Goal: Task Accomplishment & Management: Complete application form

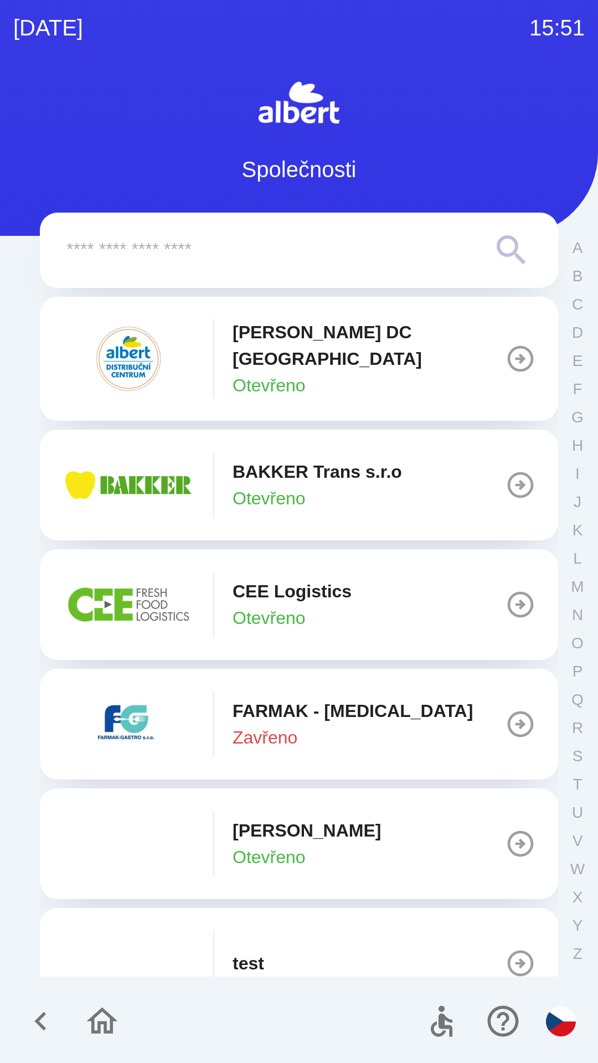
click at [389, 340] on p "[PERSON_NAME] DC [GEOGRAPHIC_DATA]" at bounding box center [369, 345] width 272 height 53
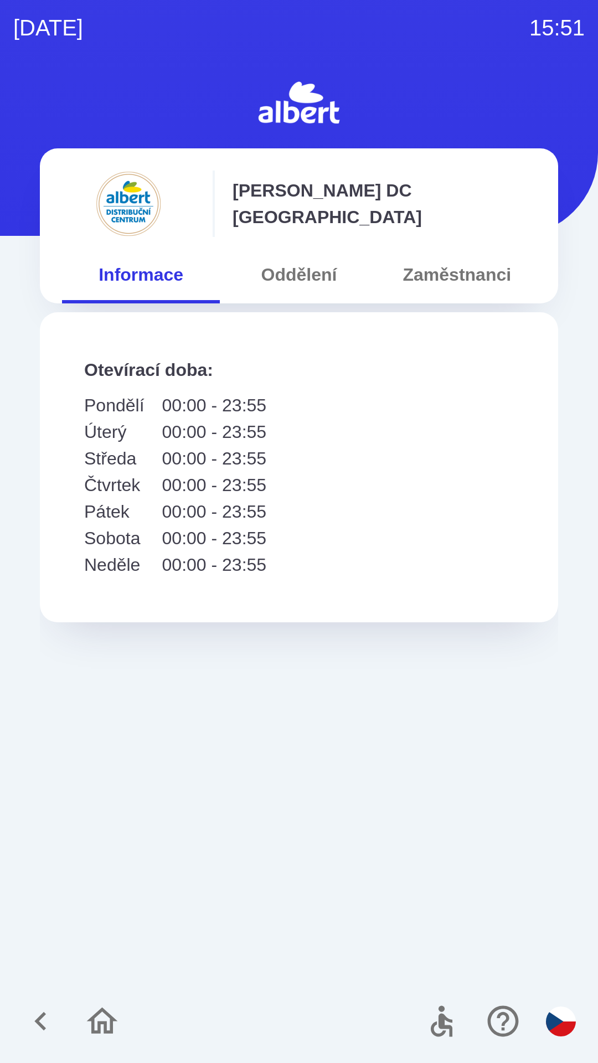
click at [295, 261] on button "Oddělení" at bounding box center [299, 275] width 158 height 40
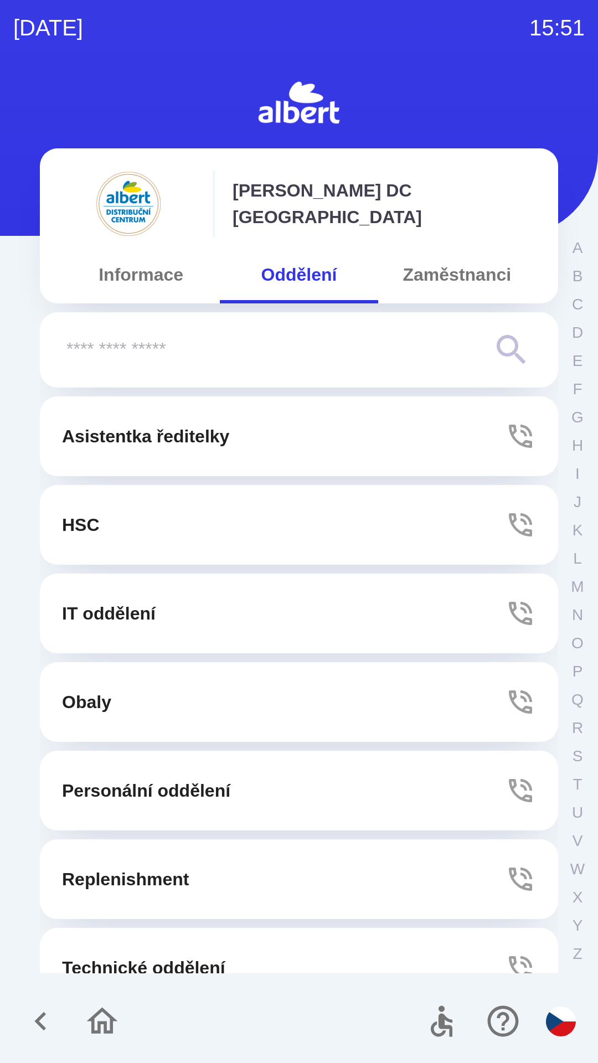
click at [189, 963] on p "Technické oddělení" at bounding box center [143, 967] width 163 height 27
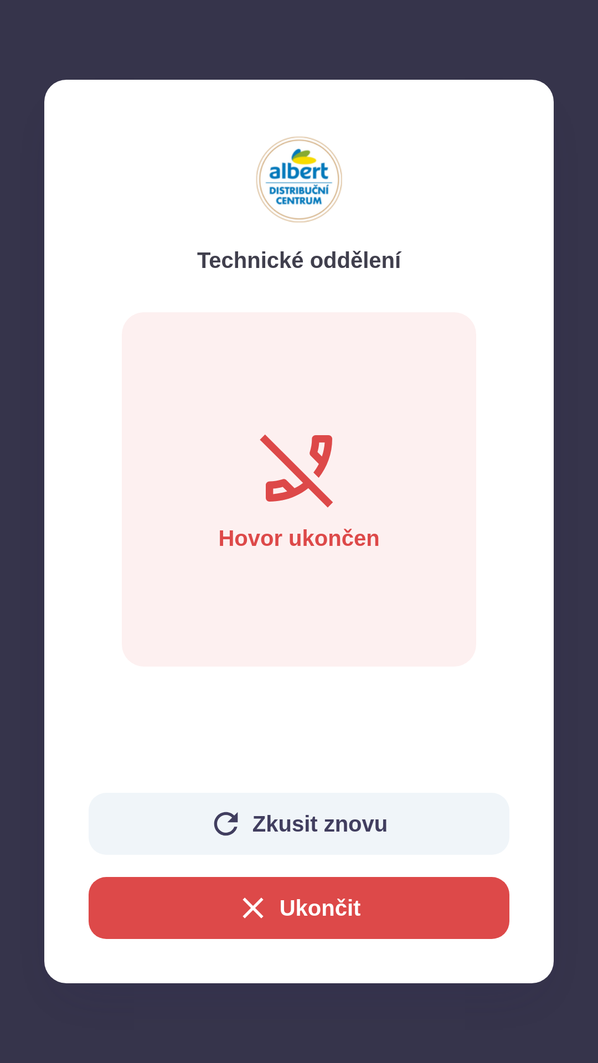
click at [301, 816] on button "Zkusit znovu" at bounding box center [299, 824] width 421 height 62
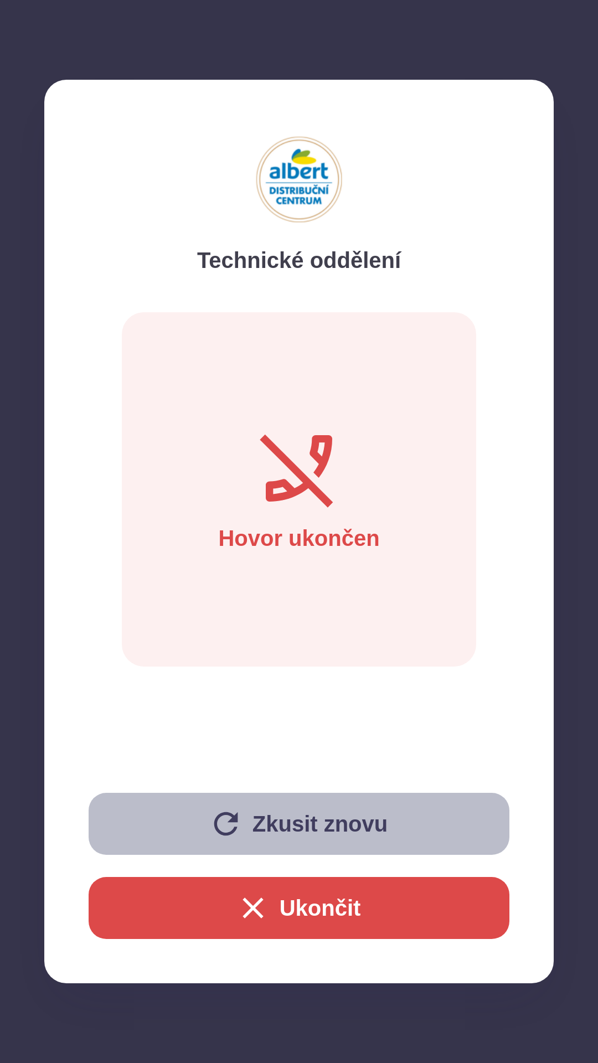
click at [212, 804] on button "Zkusit znovu" at bounding box center [299, 824] width 421 height 62
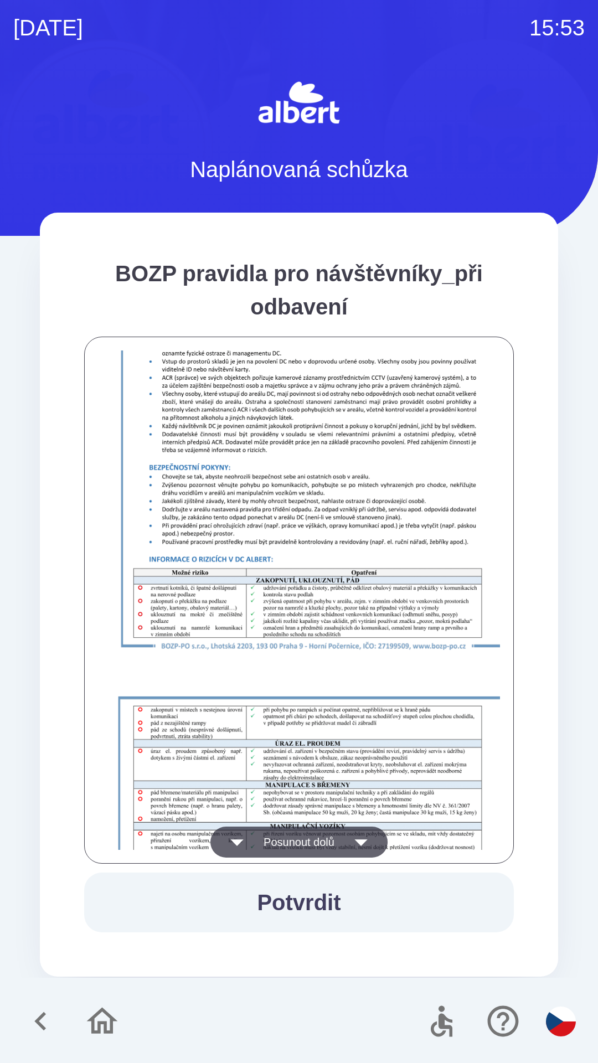
scroll to position [777, 0]
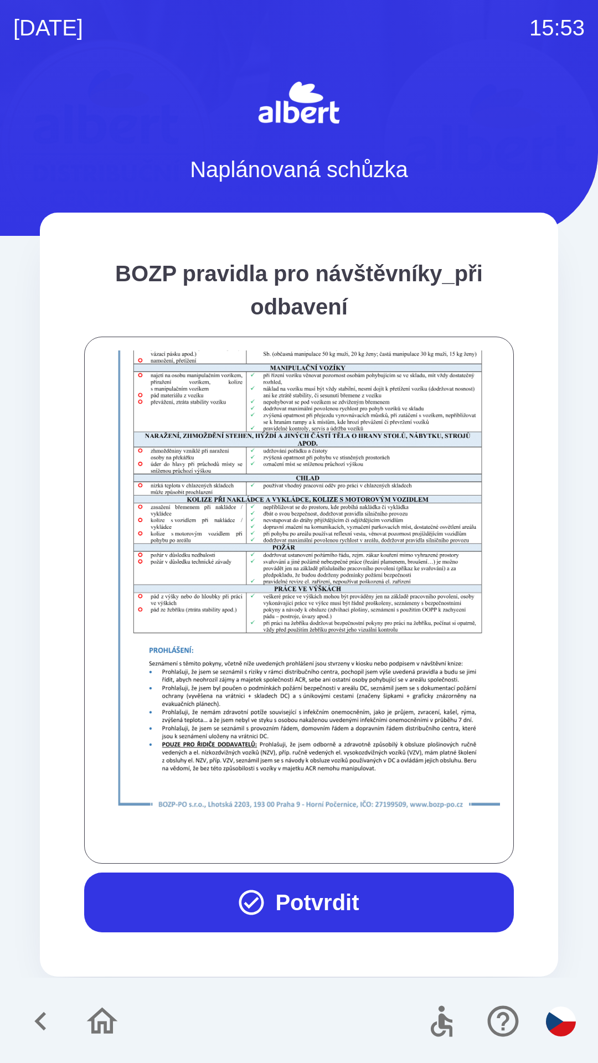
click at [301, 889] on button "Potvrdit" at bounding box center [299, 902] width 430 height 60
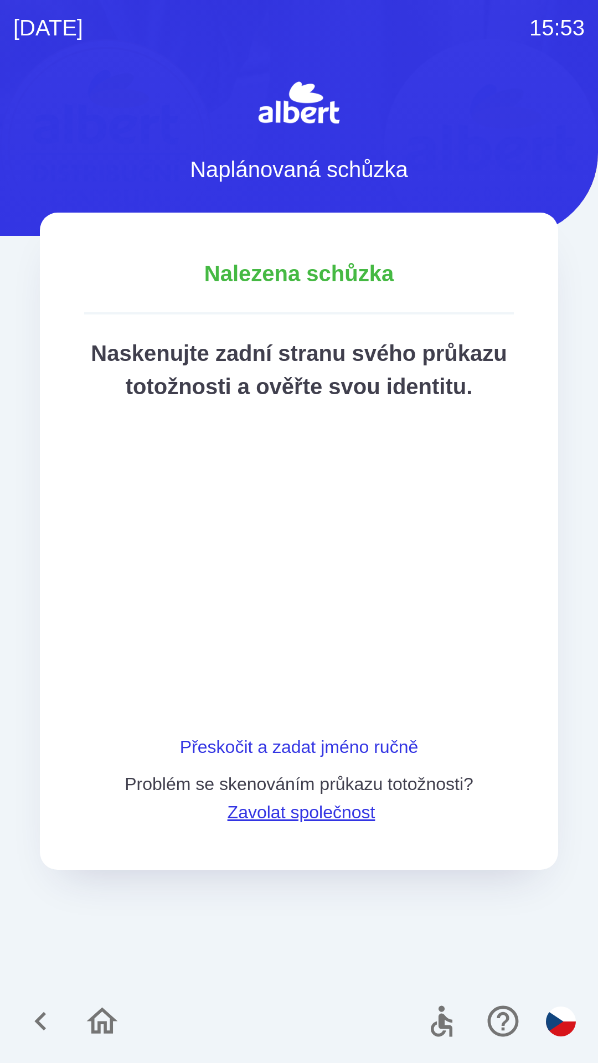
click at [187, 760] on button "Přeskočit a zadat jméno ručně" at bounding box center [298, 746] width 247 height 27
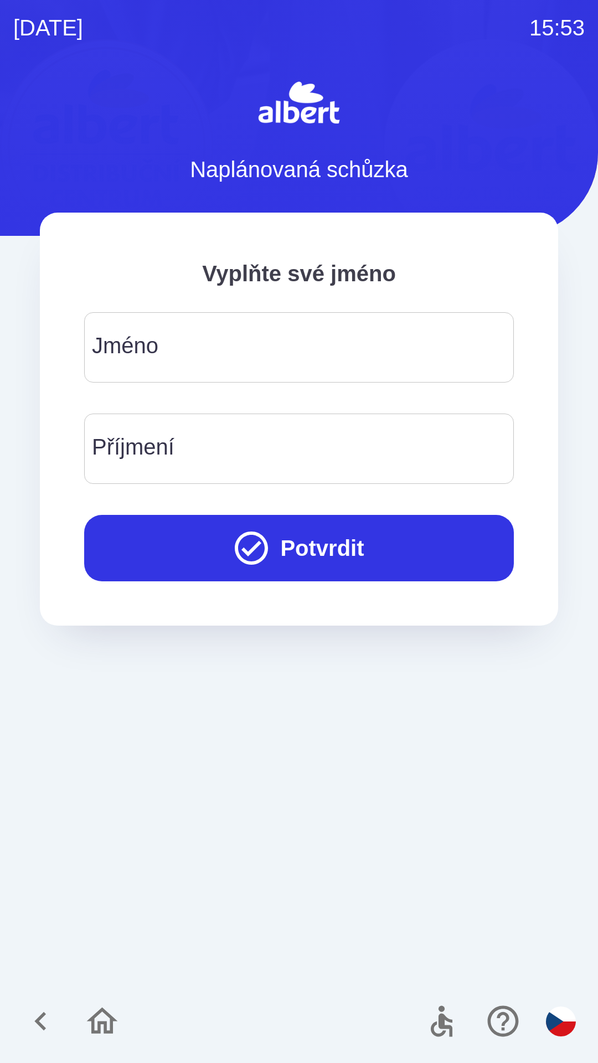
click at [125, 359] on div "[PERSON_NAME]" at bounding box center [299, 347] width 430 height 70
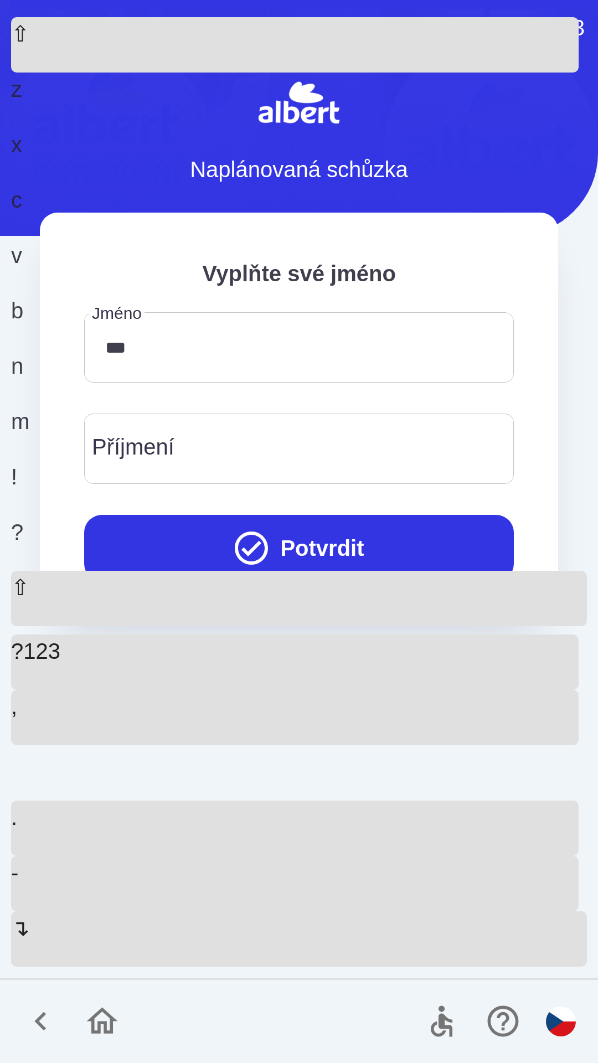
type input "*****"
click at [298, 349] on div "b" at bounding box center [294, 321] width 567 height 55
click at [215, 452] on input "Příjmení" at bounding box center [298, 449] width 403 height 44
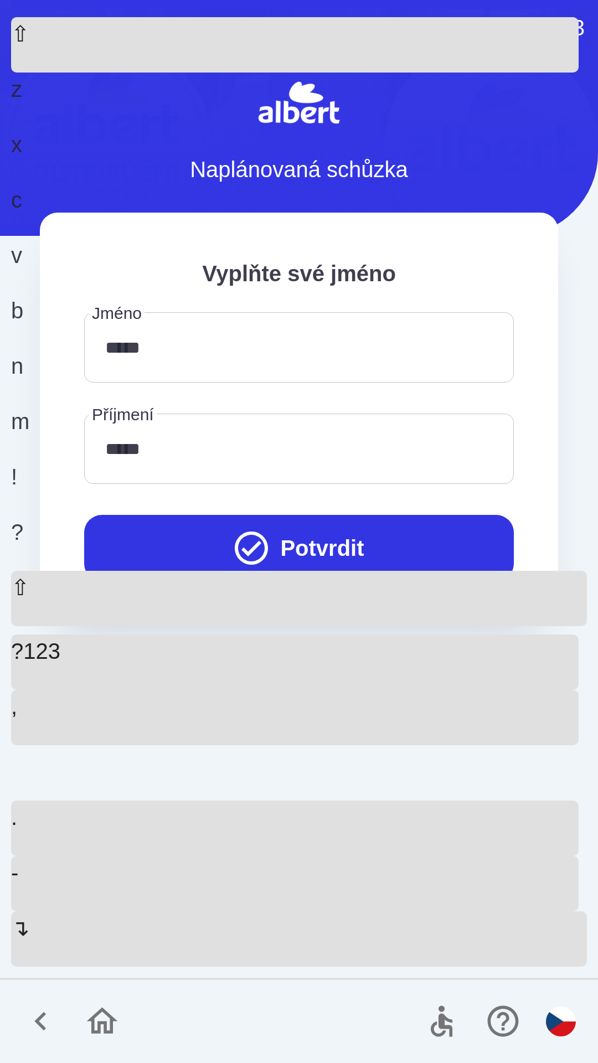
type input "******"
click at [314, 521] on button "Potvrdit" at bounding box center [299, 548] width 430 height 66
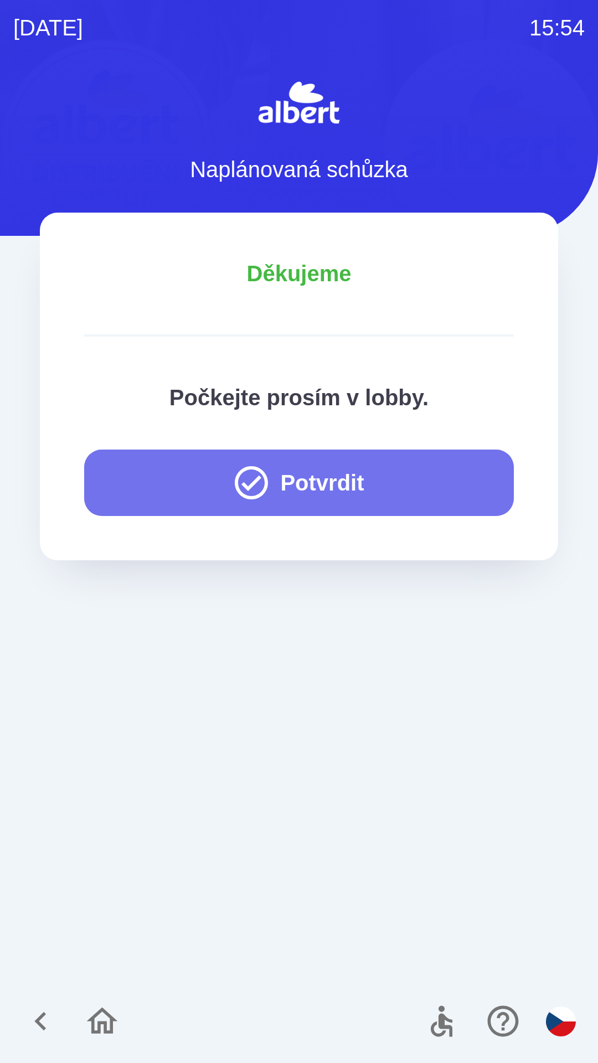
click at [334, 477] on button "Potvrdit" at bounding box center [299, 483] width 430 height 66
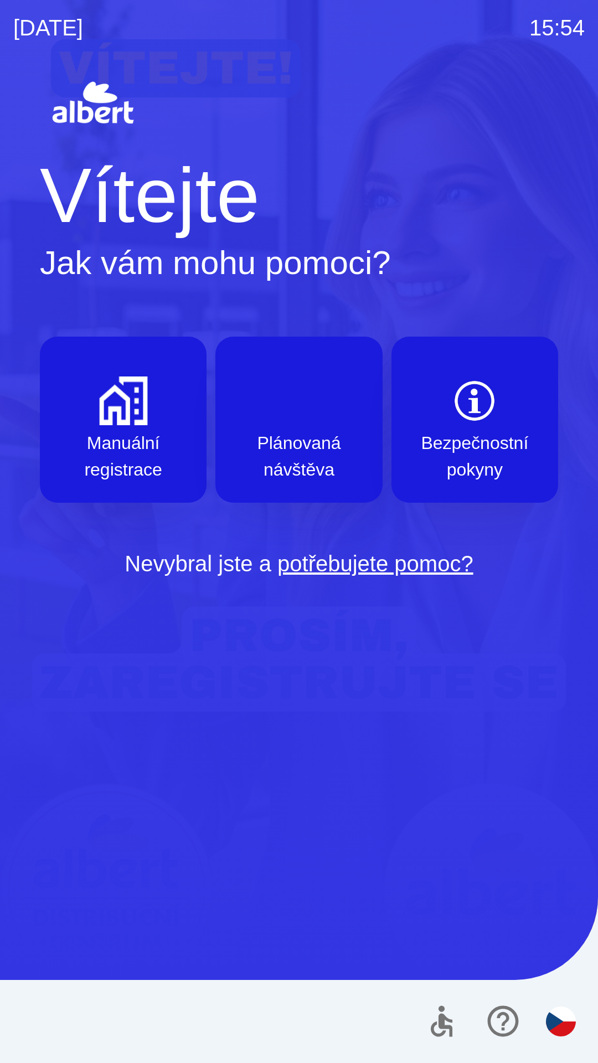
click at [142, 438] on p "Manuální registrace" at bounding box center [122, 456] width 113 height 53
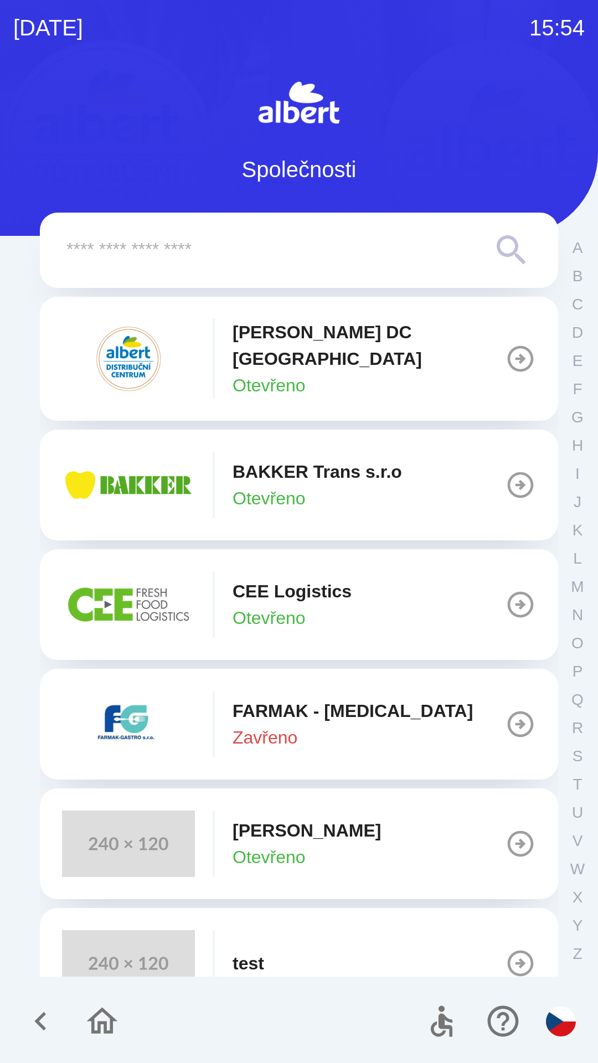
click at [336, 352] on p "[PERSON_NAME] DC [GEOGRAPHIC_DATA]" at bounding box center [369, 345] width 272 height 53
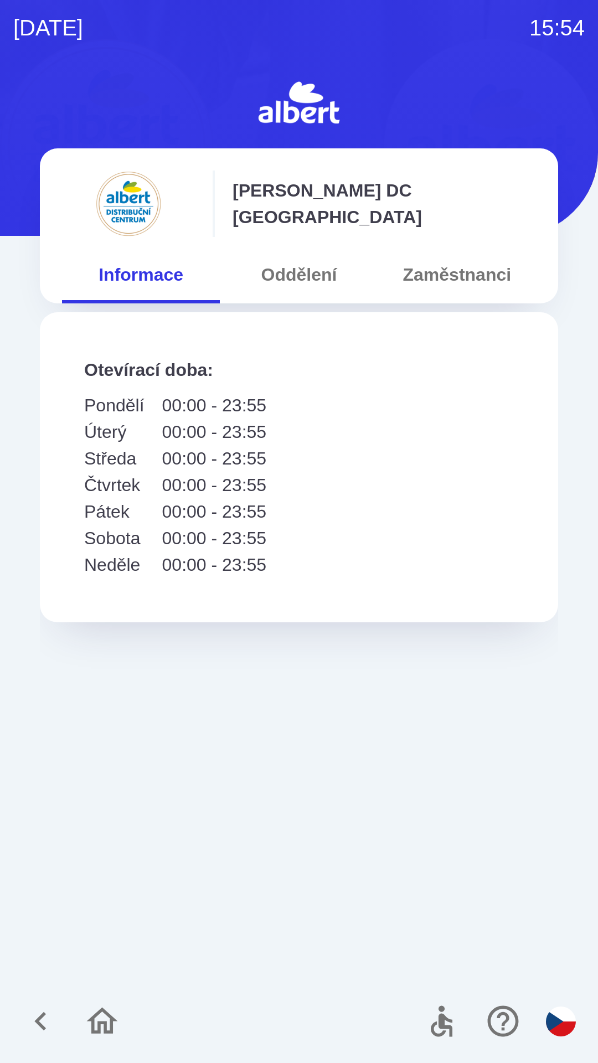
click at [321, 282] on button "Oddělení" at bounding box center [299, 275] width 158 height 40
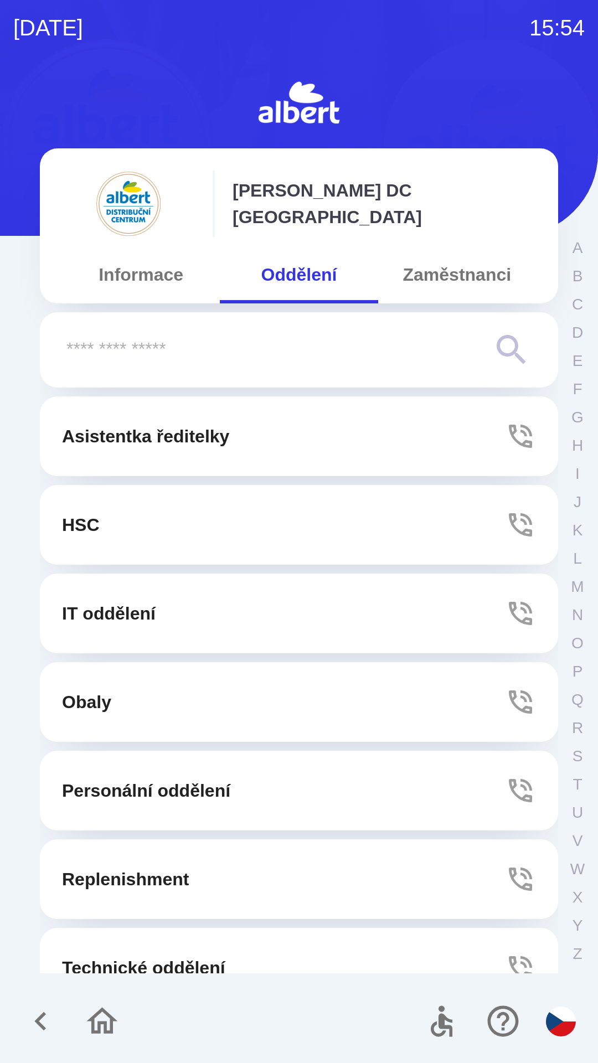
click at [204, 956] on p "Technické oddělení" at bounding box center [143, 967] width 163 height 27
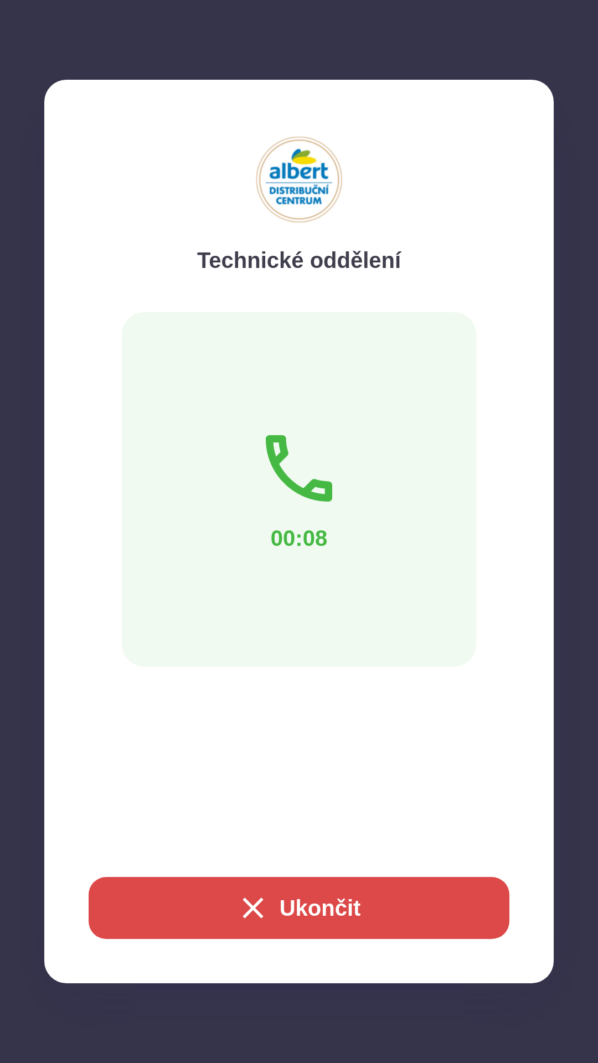
click at [292, 912] on button "Ukončit" at bounding box center [299, 908] width 421 height 62
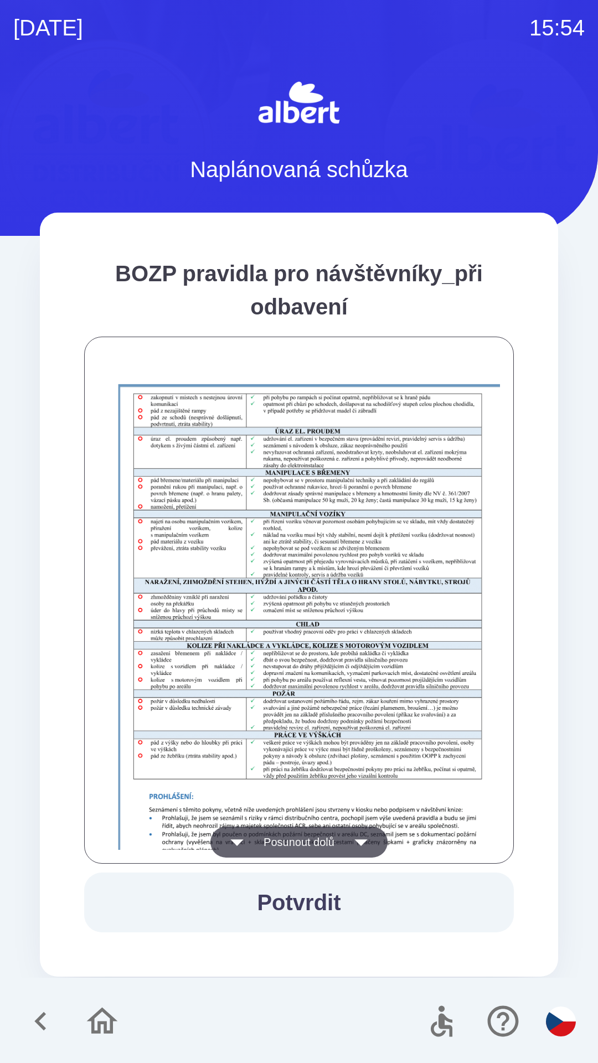
scroll to position [777, 0]
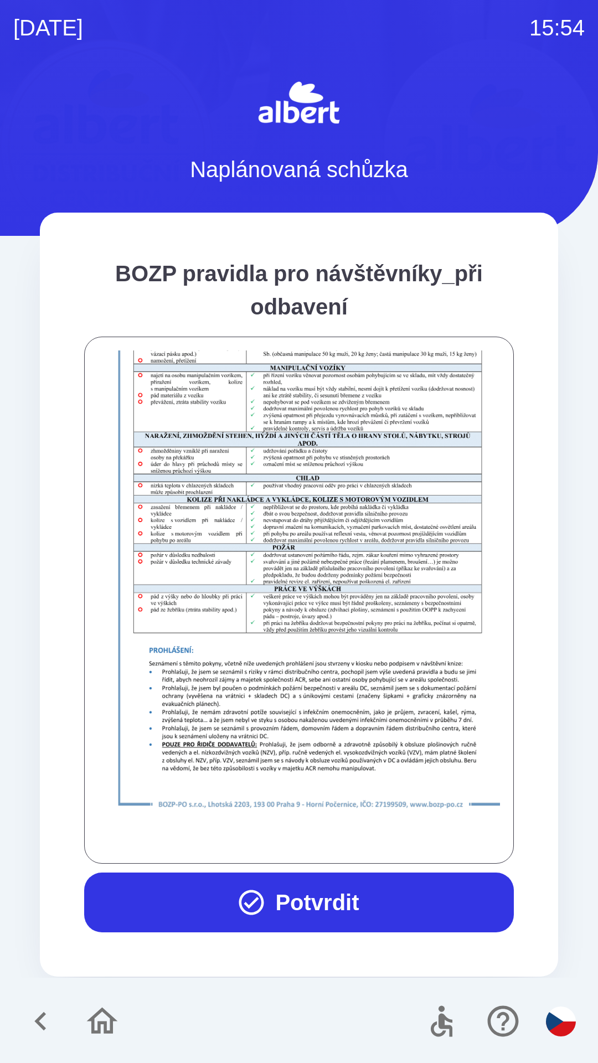
click at [302, 902] on button "Potvrdit" at bounding box center [299, 902] width 430 height 60
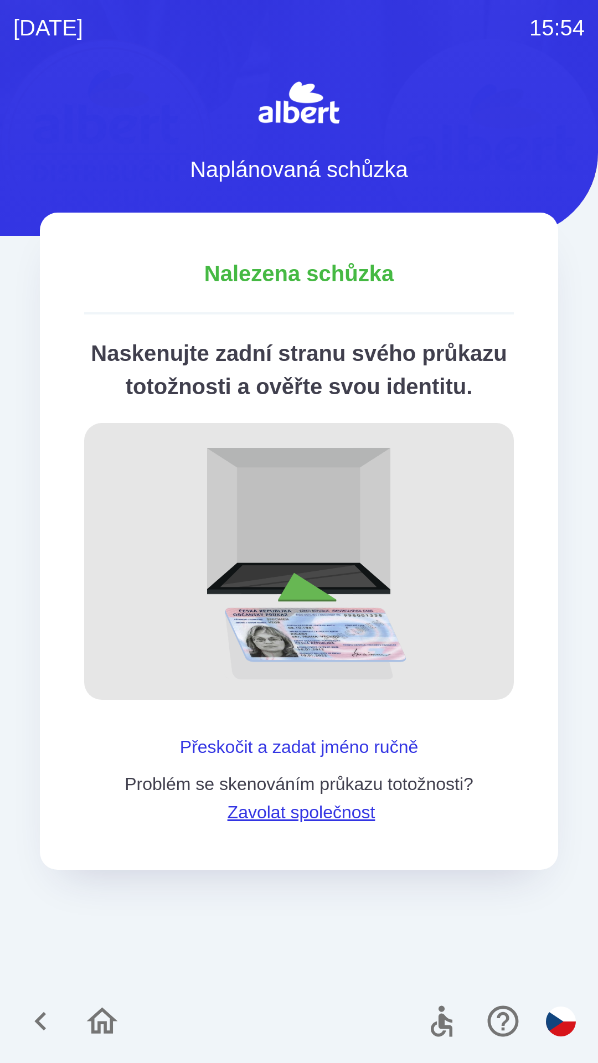
click at [347, 760] on button "Přeskočit a zadat jméno ručně" at bounding box center [298, 746] width 247 height 27
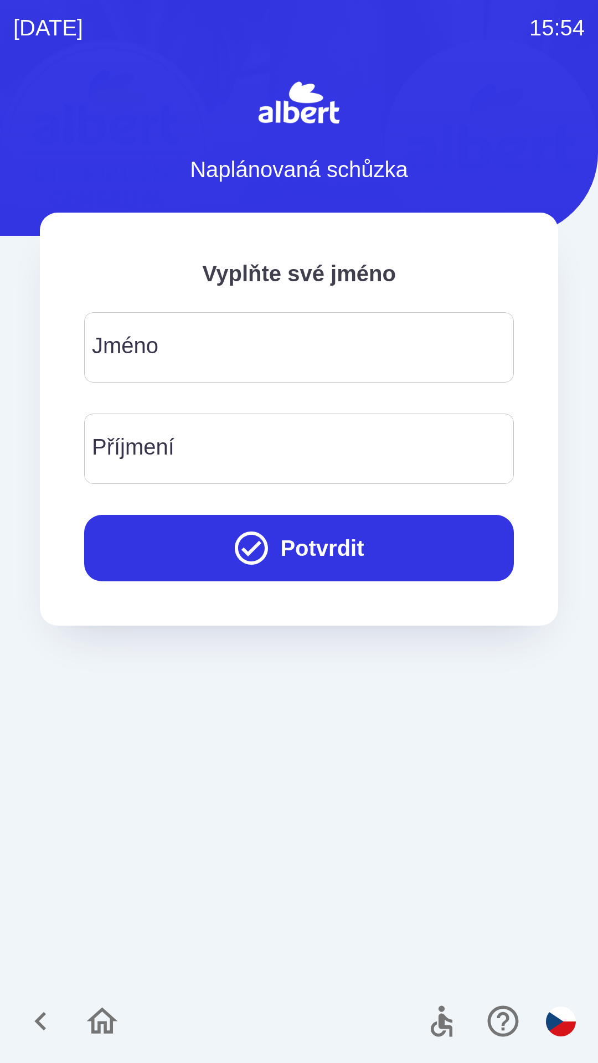
click at [266, 334] on input "Jméno" at bounding box center [298, 348] width 403 height 44
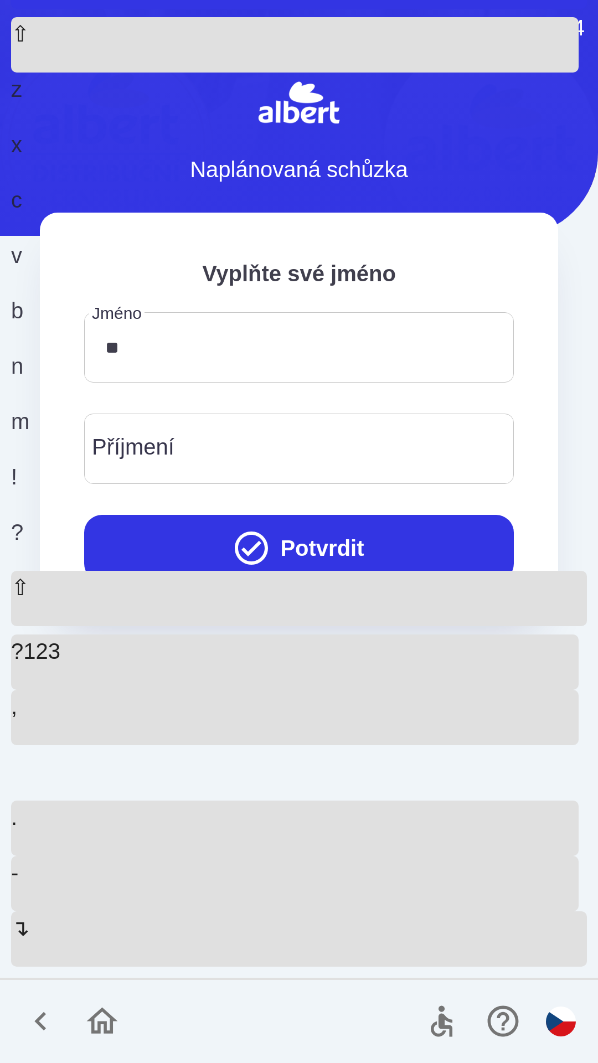
click at [348, 405] on div "n" at bounding box center [294, 376] width 567 height 55
type input "******"
click at [189, 437] on input "Příjmení" at bounding box center [298, 449] width 403 height 44
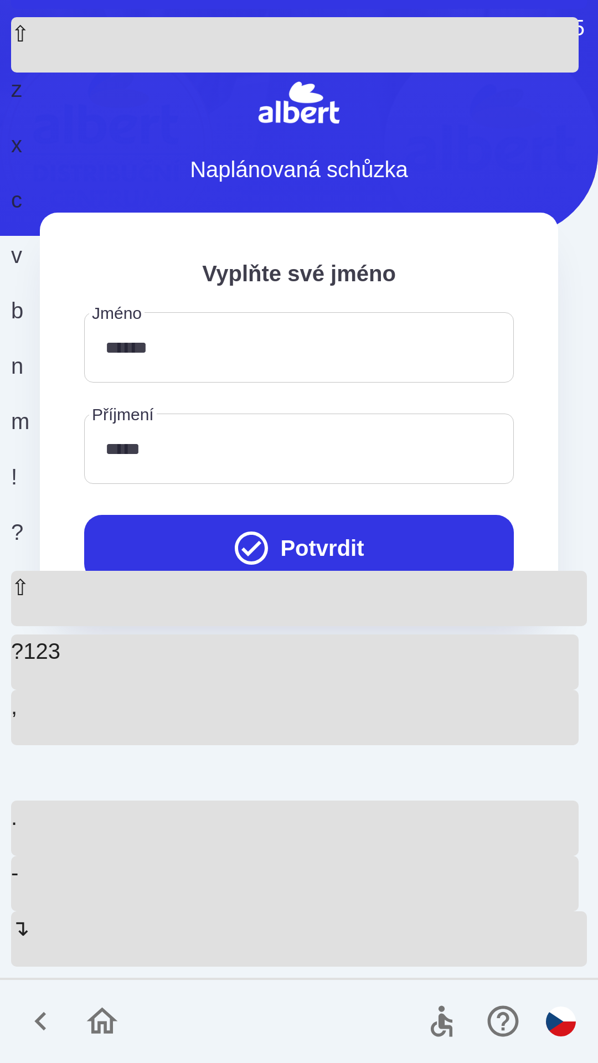
type input "******"
click at [344, 545] on button "Potvrdit" at bounding box center [299, 548] width 430 height 66
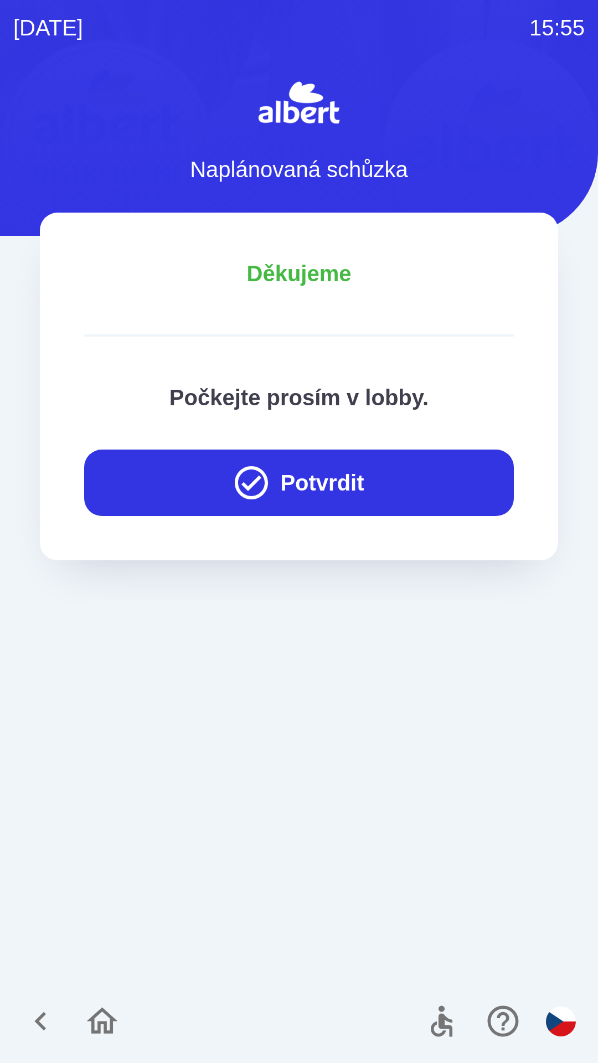
click at [270, 471] on button "Potvrdit" at bounding box center [299, 483] width 430 height 66
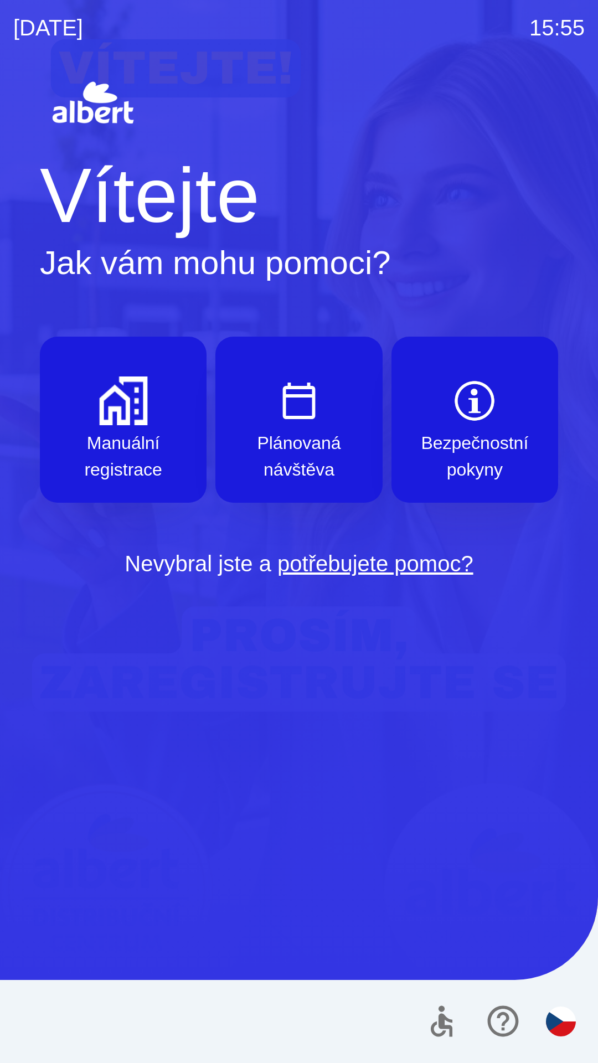
click at [115, 406] on img "button" at bounding box center [123, 400] width 49 height 49
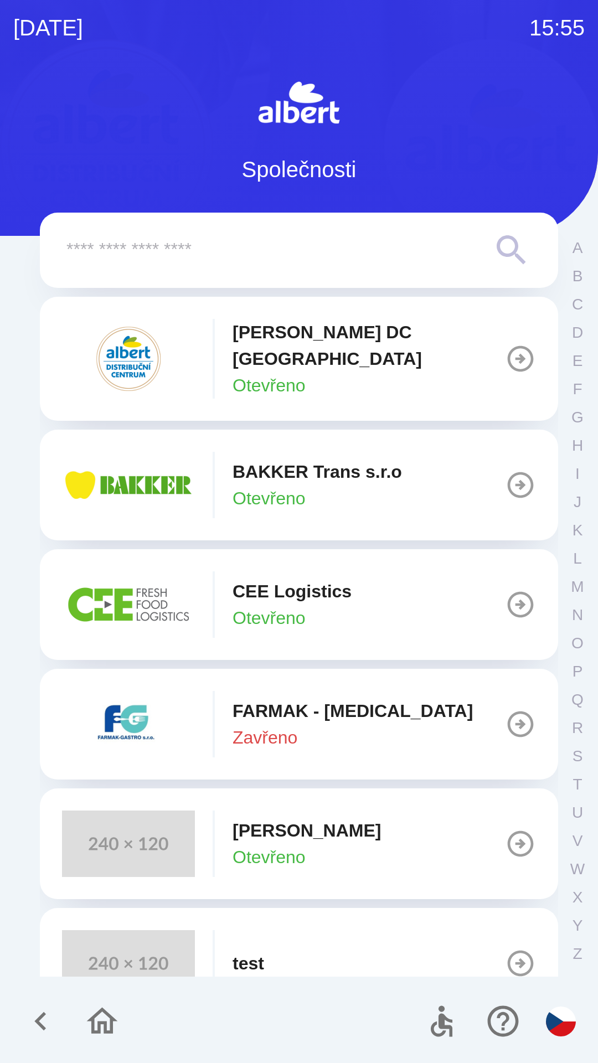
click at [309, 348] on p "[PERSON_NAME] DC [GEOGRAPHIC_DATA]" at bounding box center [369, 345] width 272 height 53
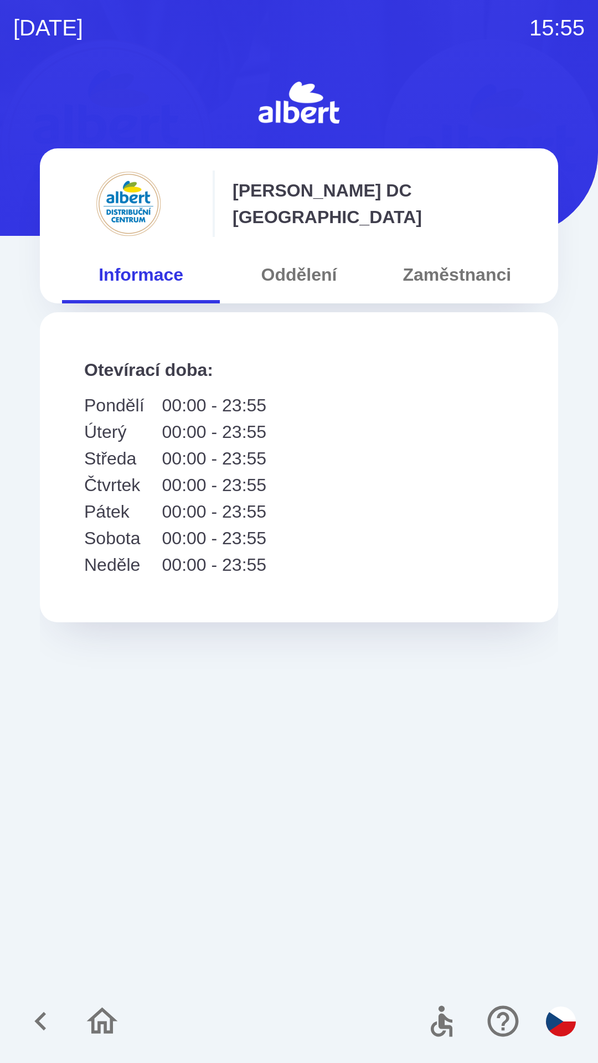
click at [291, 269] on button "Oddělení" at bounding box center [299, 275] width 158 height 40
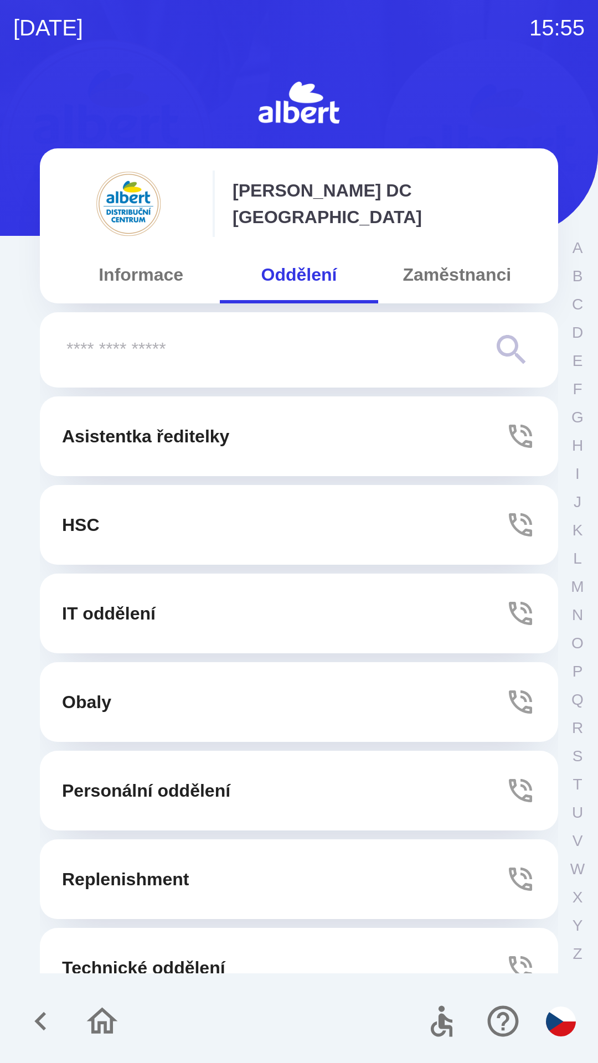
click at [137, 951] on button "Technické oddělení" at bounding box center [299, 968] width 518 height 80
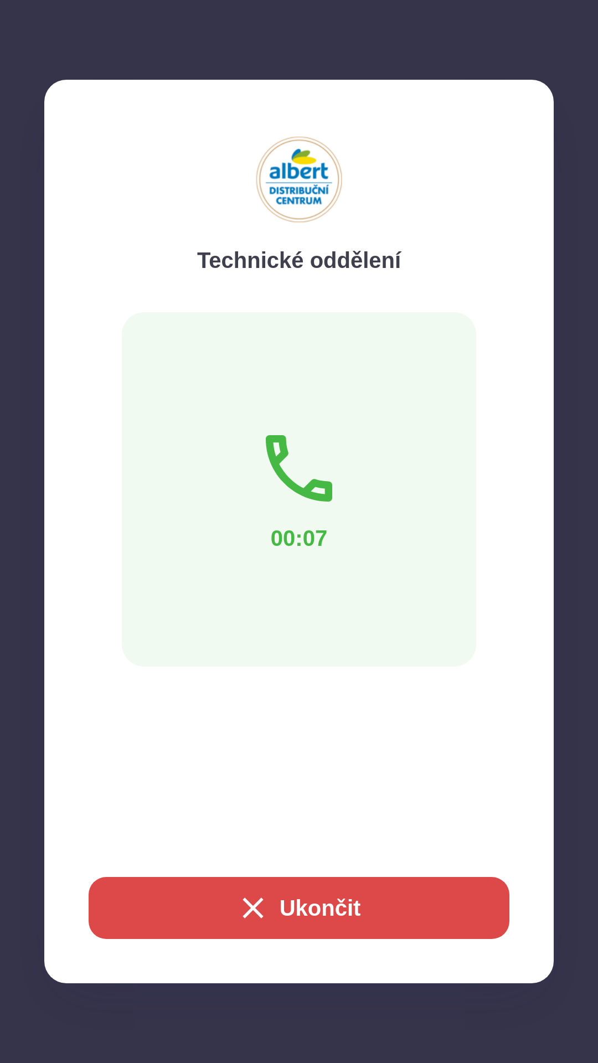
click at [235, 905] on icon "button" at bounding box center [252, 907] width 35 height 35
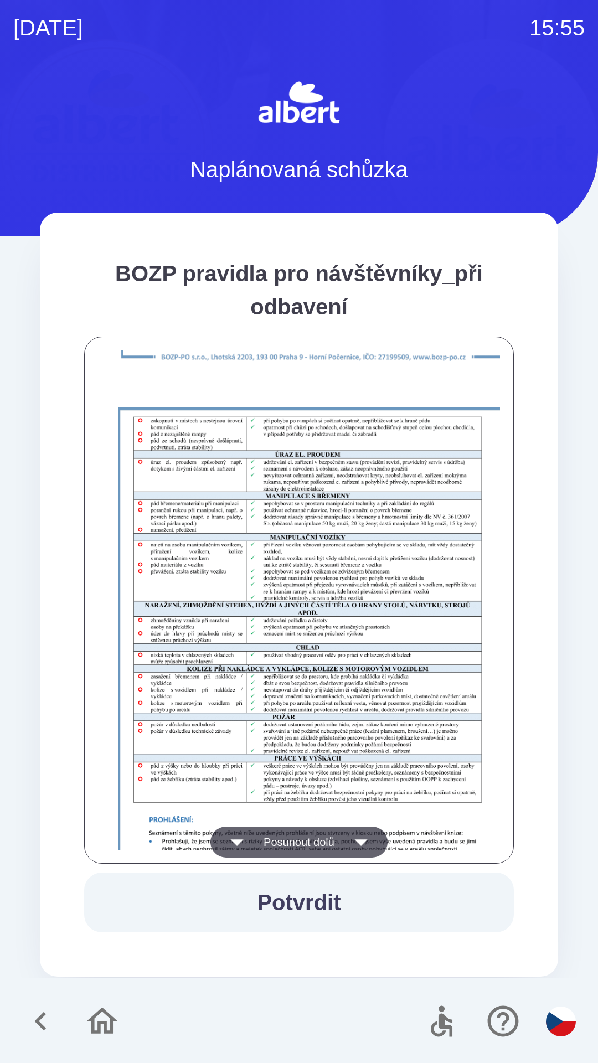
scroll to position [777, 0]
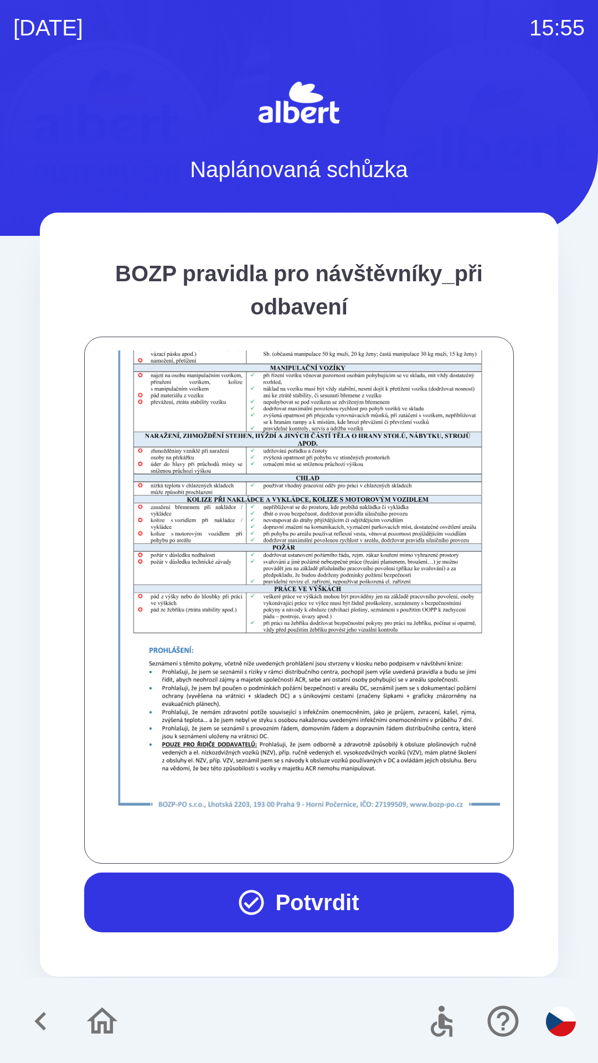
click at [345, 904] on button "Potvrdit" at bounding box center [299, 902] width 430 height 60
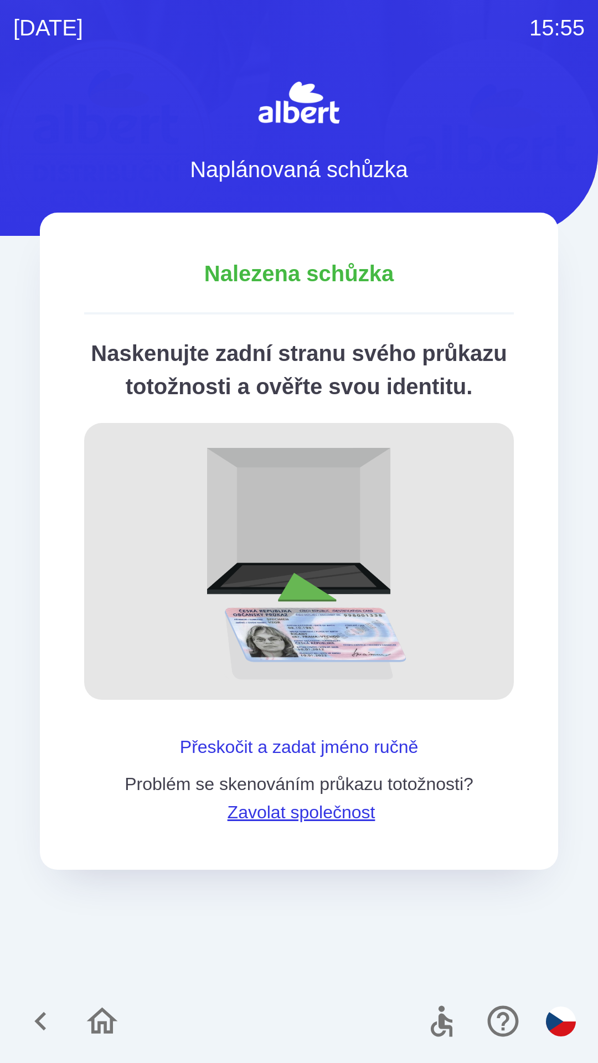
click at [290, 760] on button "Přeskočit a zadat jméno ručně" at bounding box center [298, 746] width 247 height 27
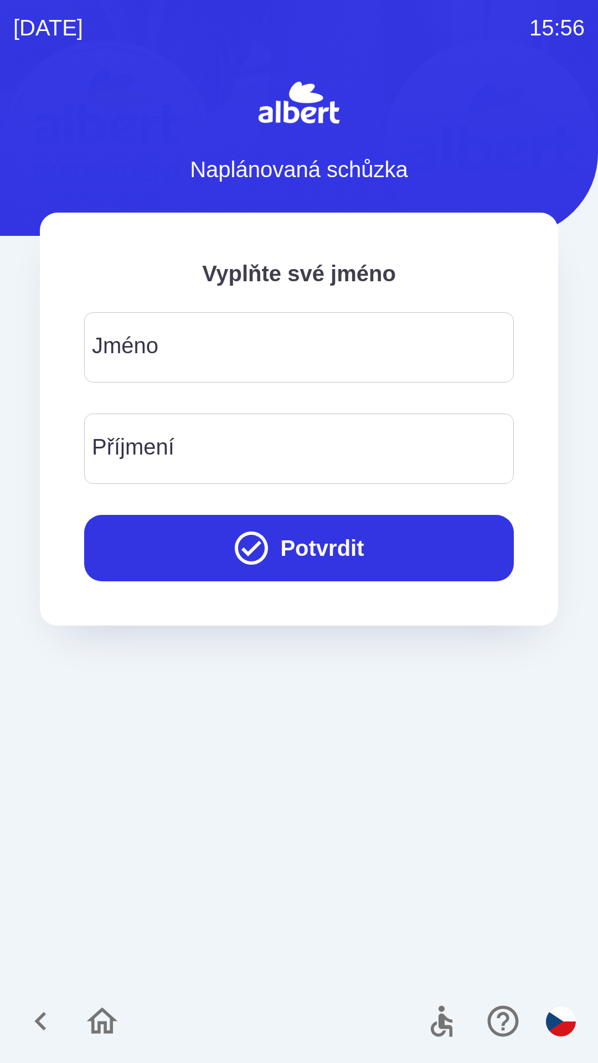
click at [288, 358] on input "Jméno" at bounding box center [298, 348] width 403 height 44
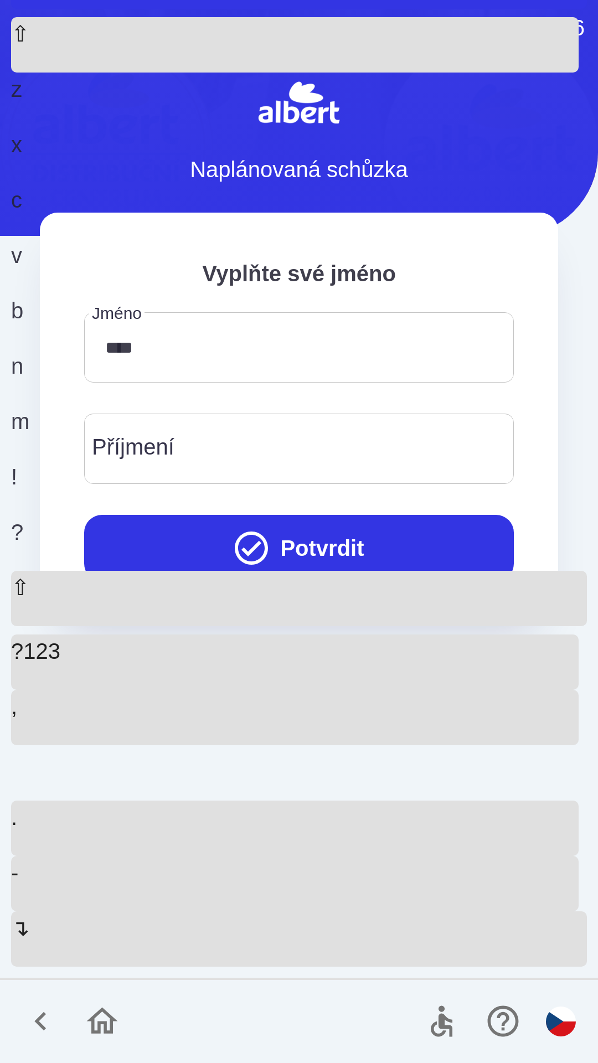
type input "******"
click at [236, 443] on input "Příjmení" at bounding box center [298, 449] width 403 height 44
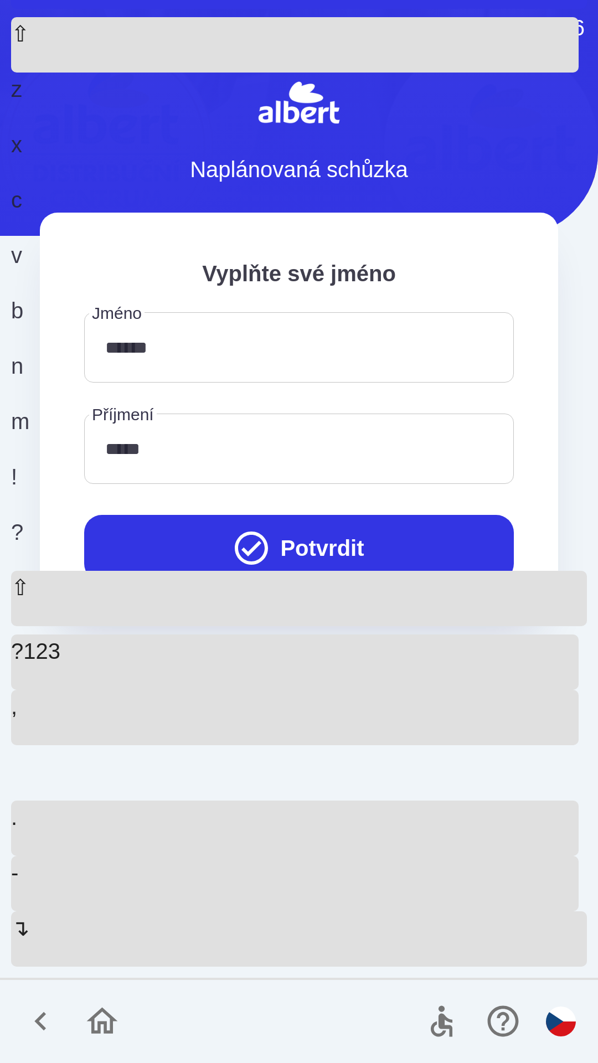
type input "******"
click at [293, 549] on button "Potvrdit" at bounding box center [299, 548] width 430 height 66
